Goal: Task Accomplishment & Management: Manage account settings

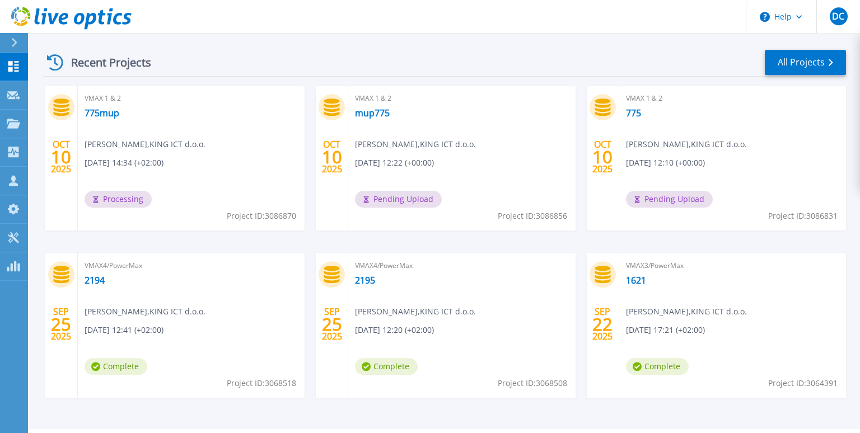
scroll to position [187, 0]
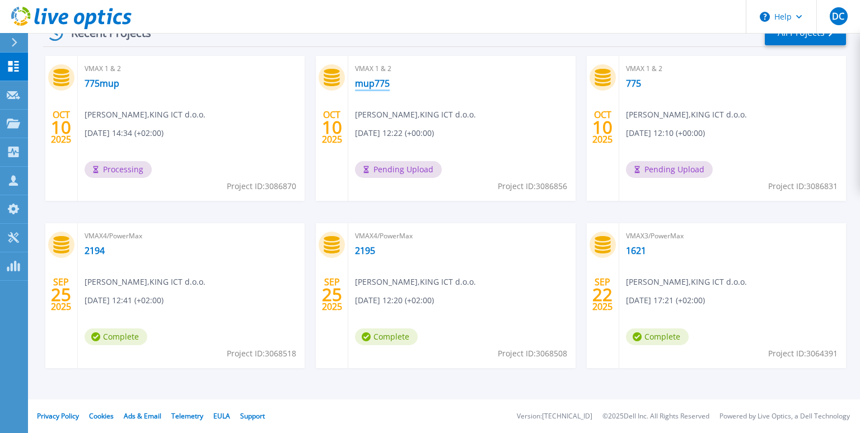
click at [370, 83] on link "mup775" at bounding box center [372, 83] width 35 height 11
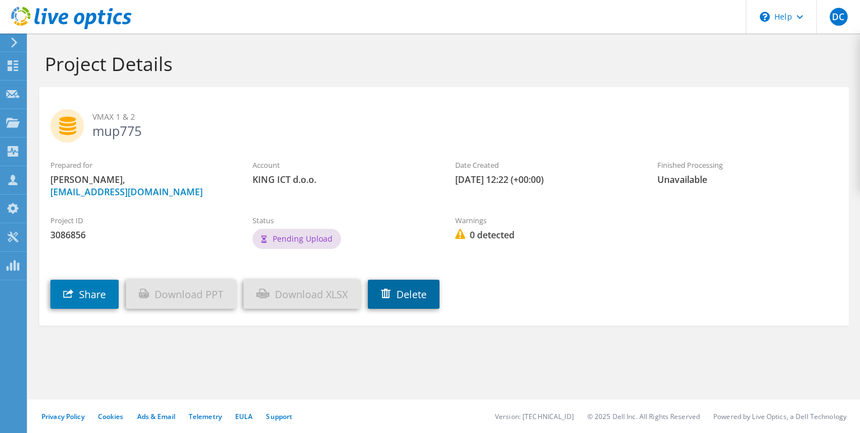
click at [402, 289] on link "Delete" at bounding box center [404, 294] width 72 height 29
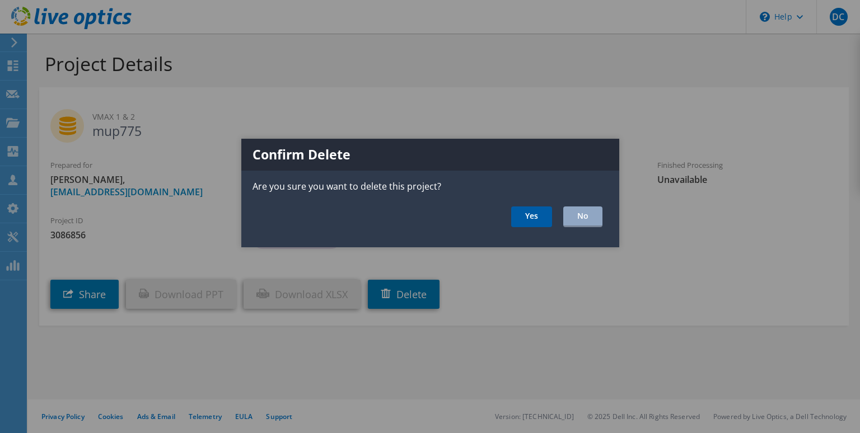
click at [525, 210] on link "Yes" at bounding box center [531, 217] width 41 height 21
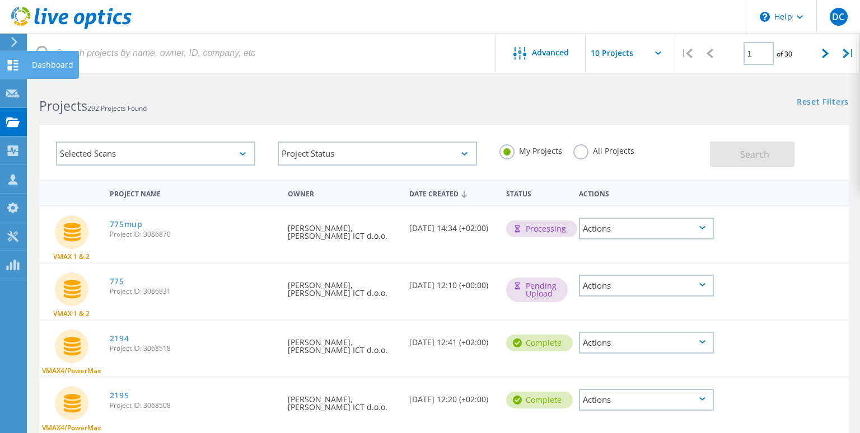
click at [19, 64] on icon at bounding box center [12, 65] width 13 height 11
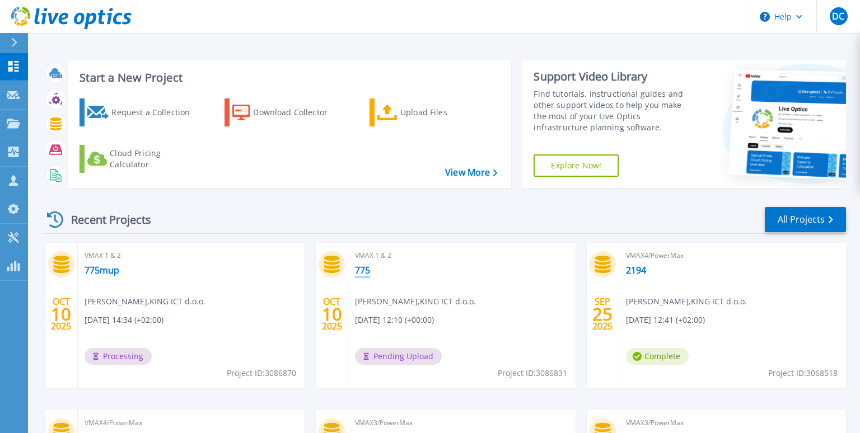
click at [366, 270] on link "775" at bounding box center [362, 270] width 15 height 11
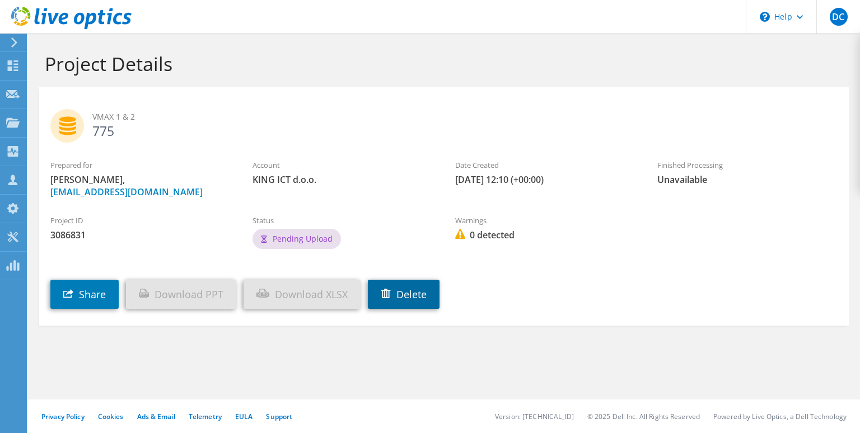
click at [401, 303] on link "Delete" at bounding box center [404, 294] width 72 height 29
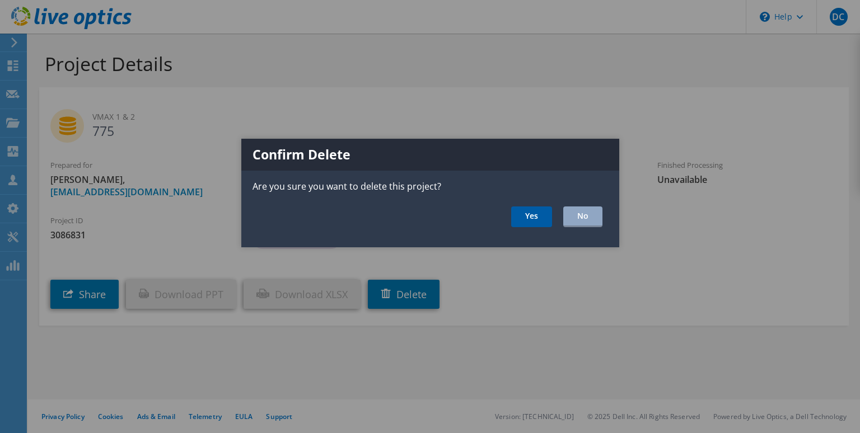
click at [539, 215] on link "Yes" at bounding box center [531, 217] width 41 height 21
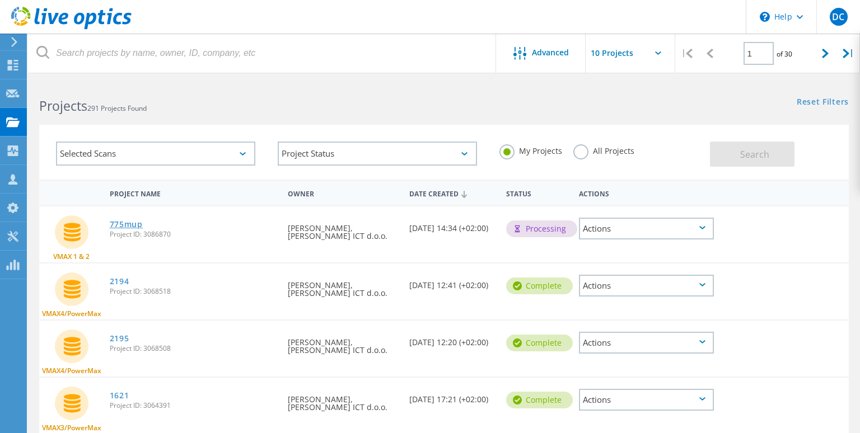
click at [133, 223] on link "775mup" at bounding box center [126, 224] width 33 height 8
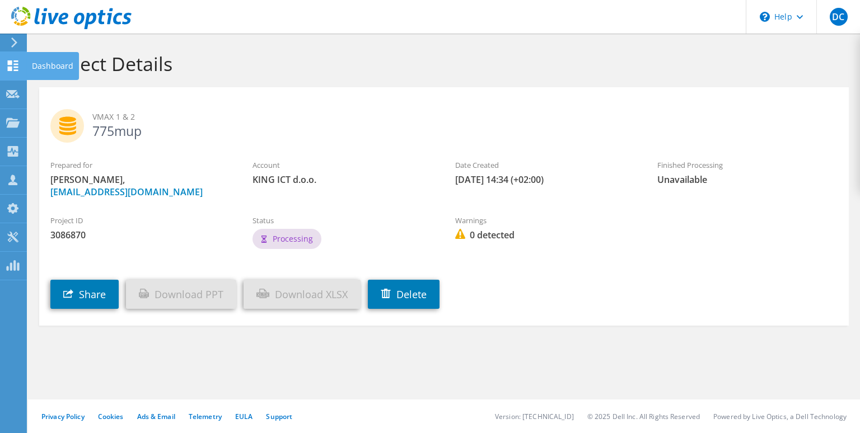
click at [19, 66] on icon at bounding box center [12, 65] width 13 height 11
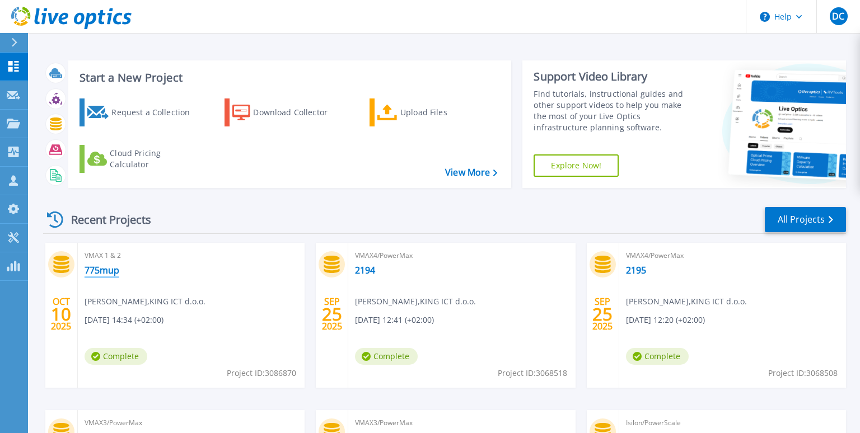
click at [96, 269] on link "775mup" at bounding box center [102, 270] width 35 height 11
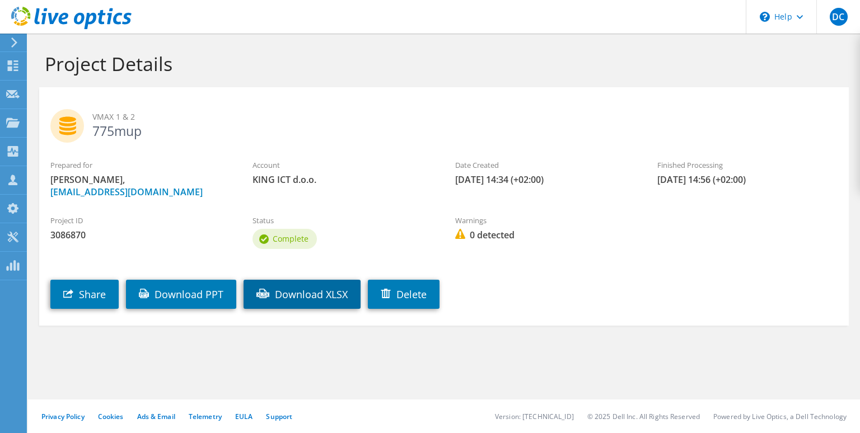
click at [288, 299] on link "Download XLSX" at bounding box center [301, 294] width 117 height 29
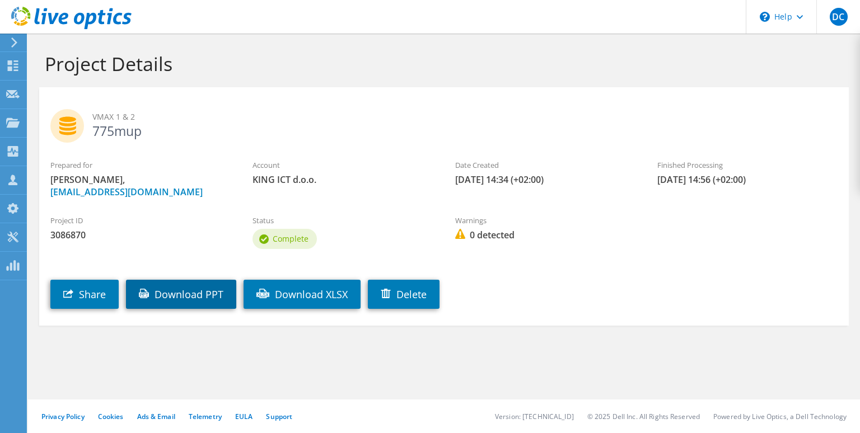
click at [218, 292] on link "Download PPT" at bounding box center [181, 294] width 110 height 29
click at [843, 20] on span "DC" at bounding box center [838, 17] width 18 height 18
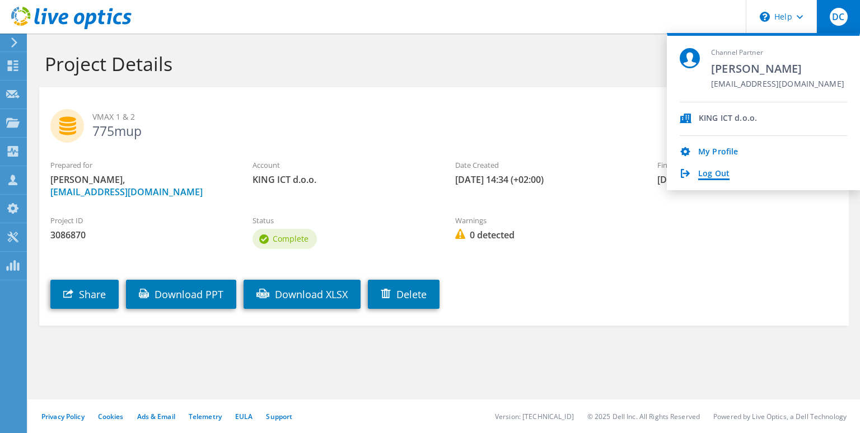
click at [716, 176] on link "Log Out" at bounding box center [713, 174] width 31 height 11
